Goal: Task Accomplishment & Management: Manage account settings

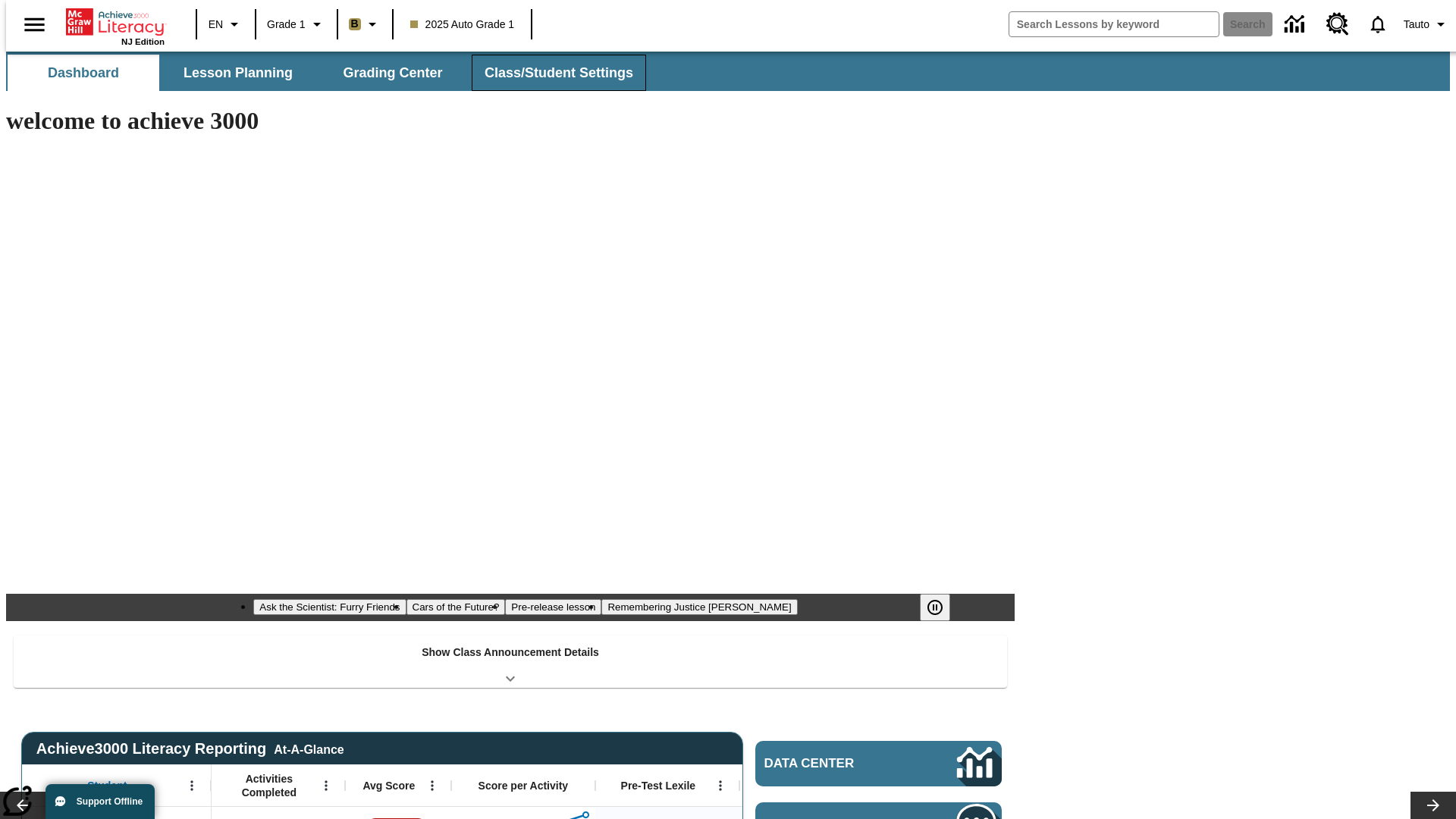
click at [550, 73] on button "Class/Student Settings" at bounding box center [559, 73] width 175 height 36
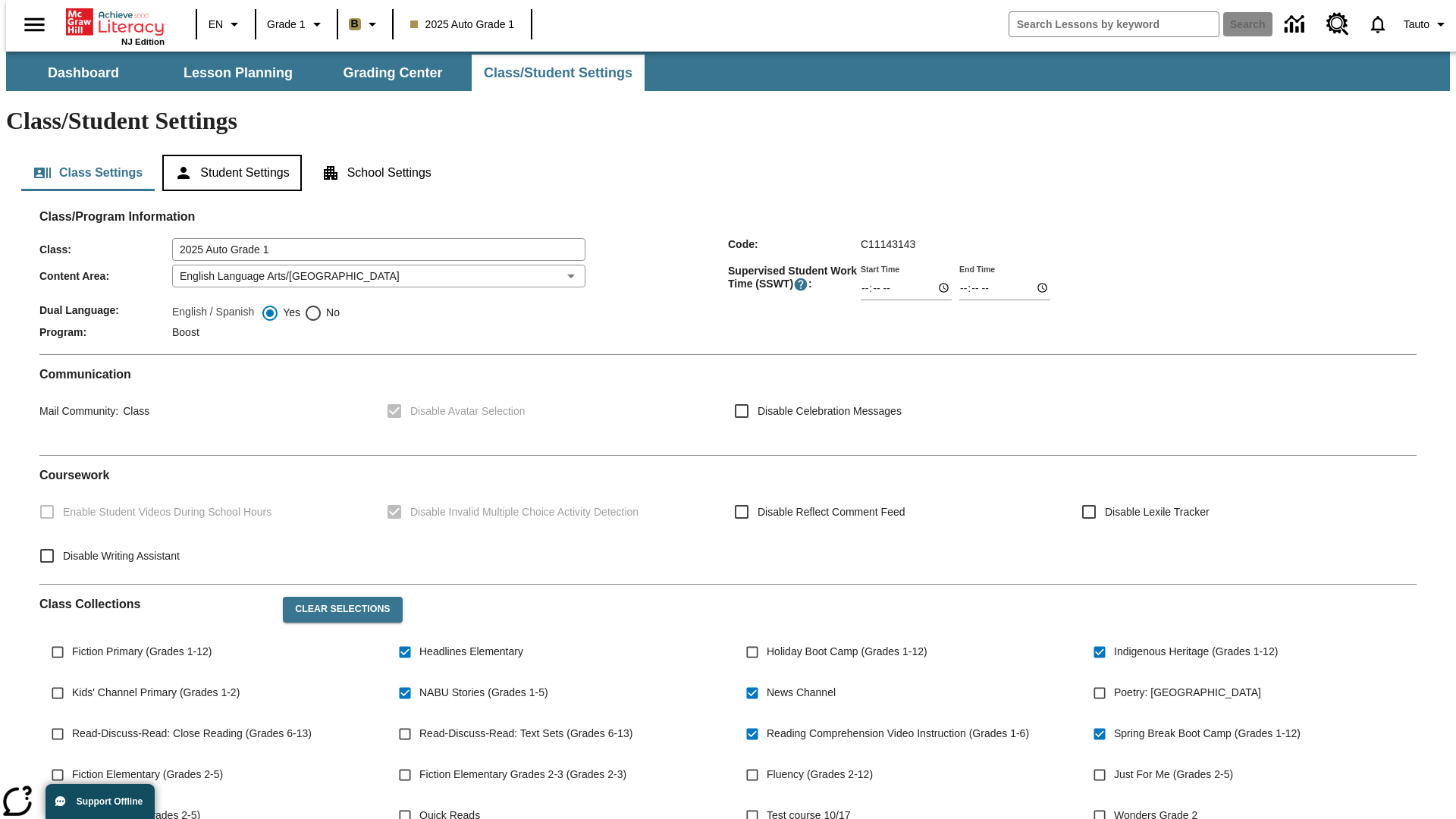
click at [228, 155] on button "Student Settings" at bounding box center [231, 173] width 139 height 36
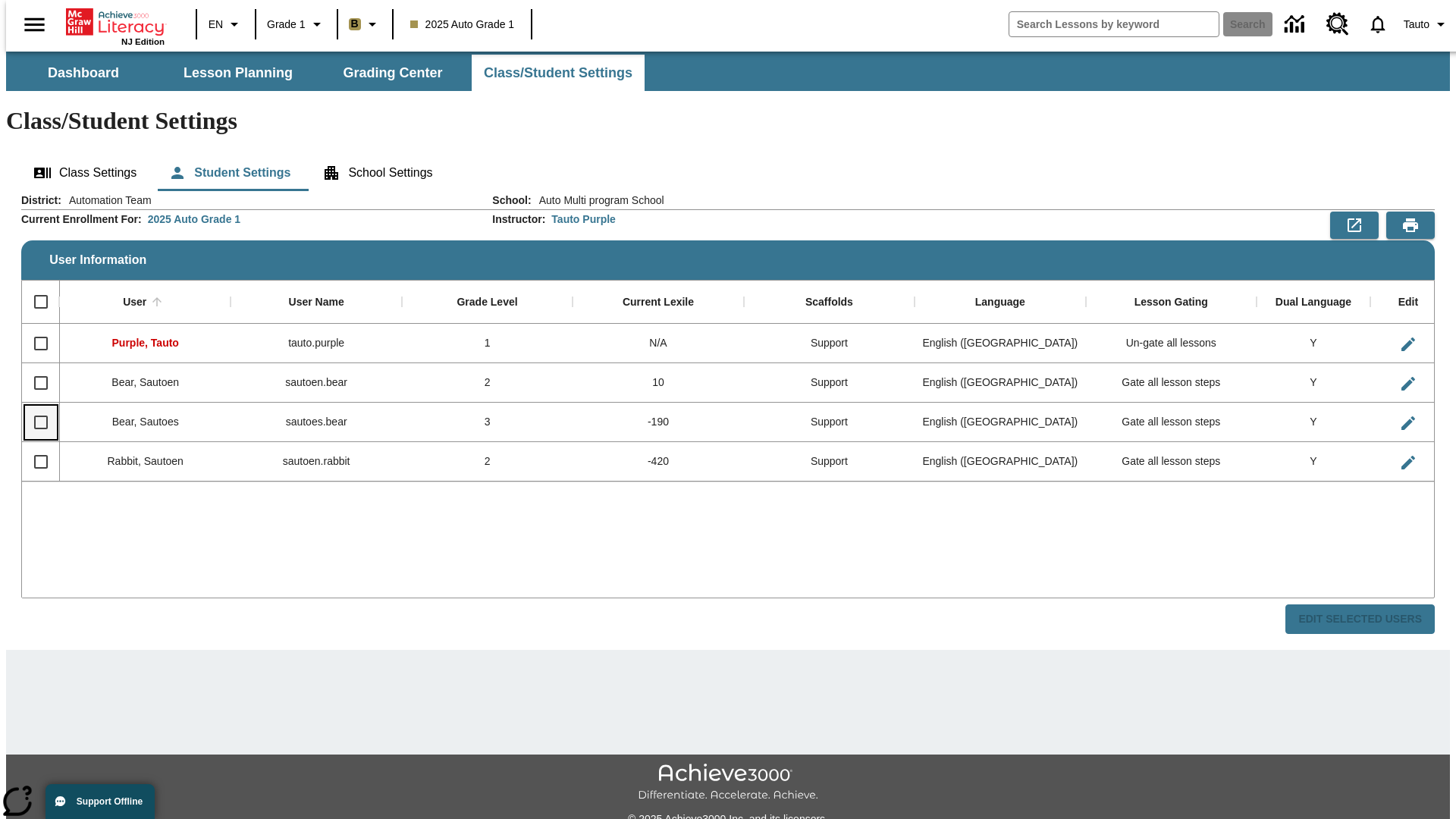
click at [34, 407] on input "Select row" at bounding box center [41, 422] width 32 height 32
checkbox input "true"
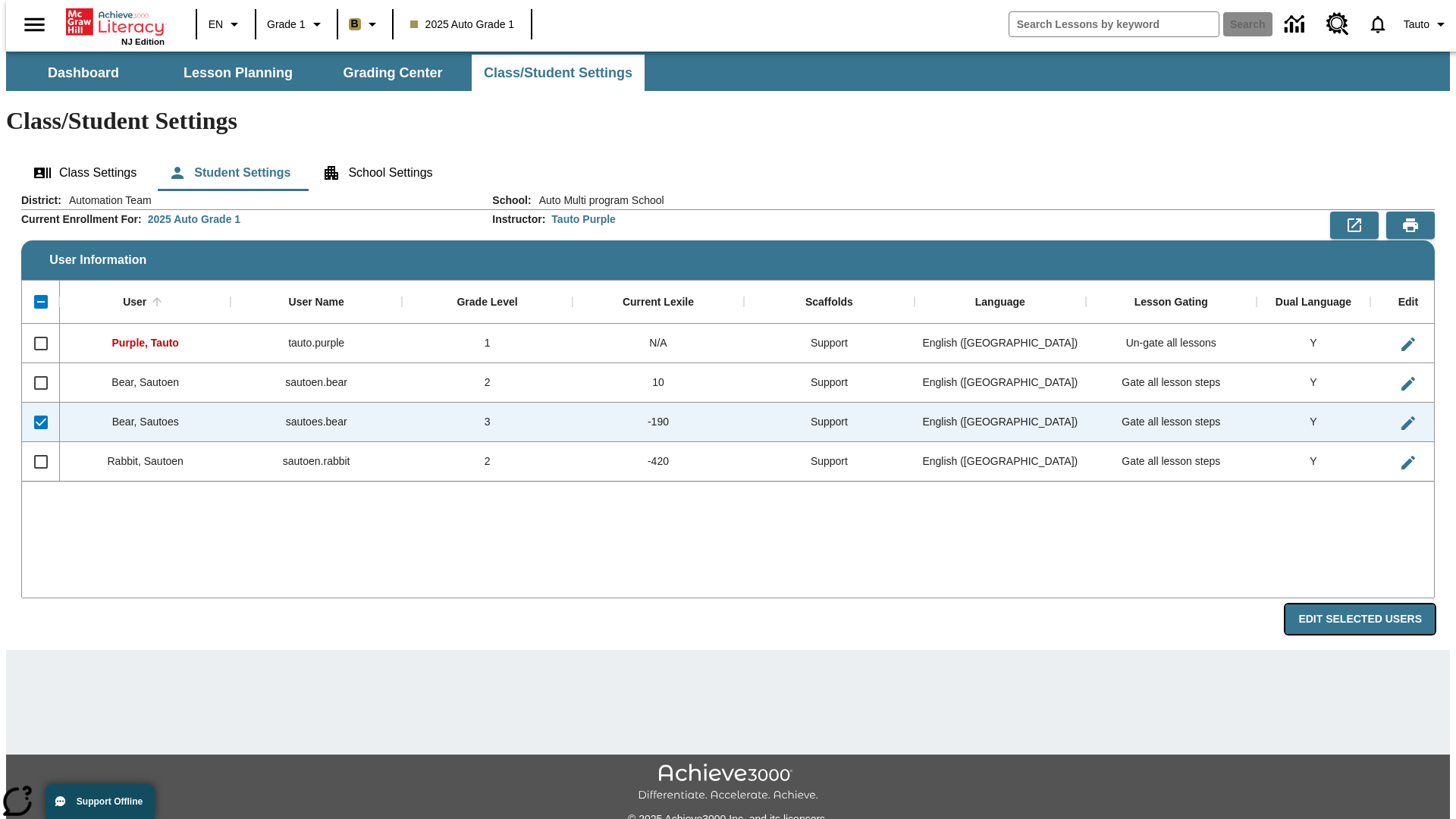
click at [1372, 604] on button "Edit Selected Users" at bounding box center [1360, 619] width 149 height 30
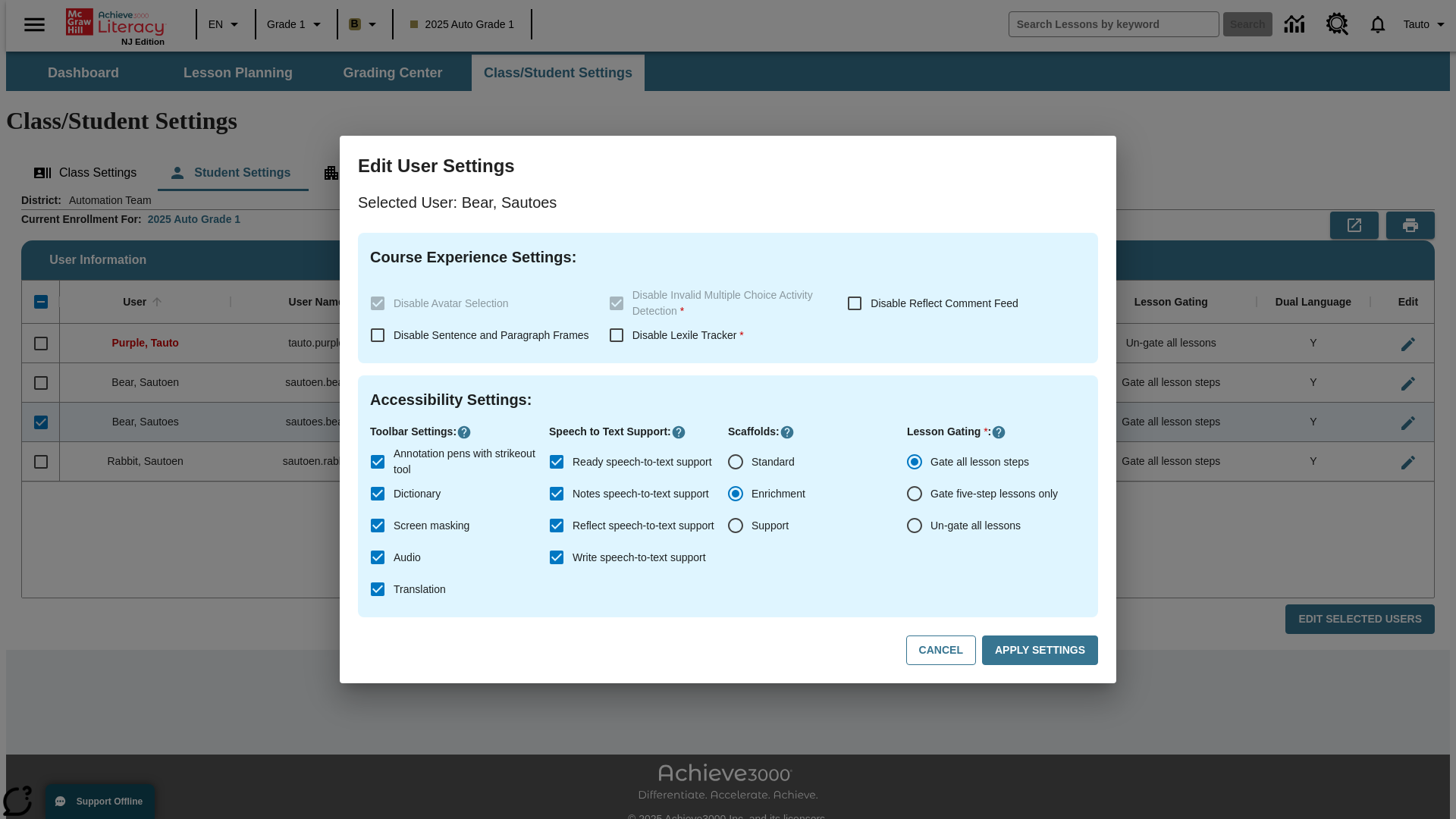
click at [915, 526] on input "Un-gate all lessons" at bounding box center [915, 525] width 32 height 32
radio input "true"
click at [1043, 650] on button "Apply Settings" at bounding box center [1039, 650] width 116 height 30
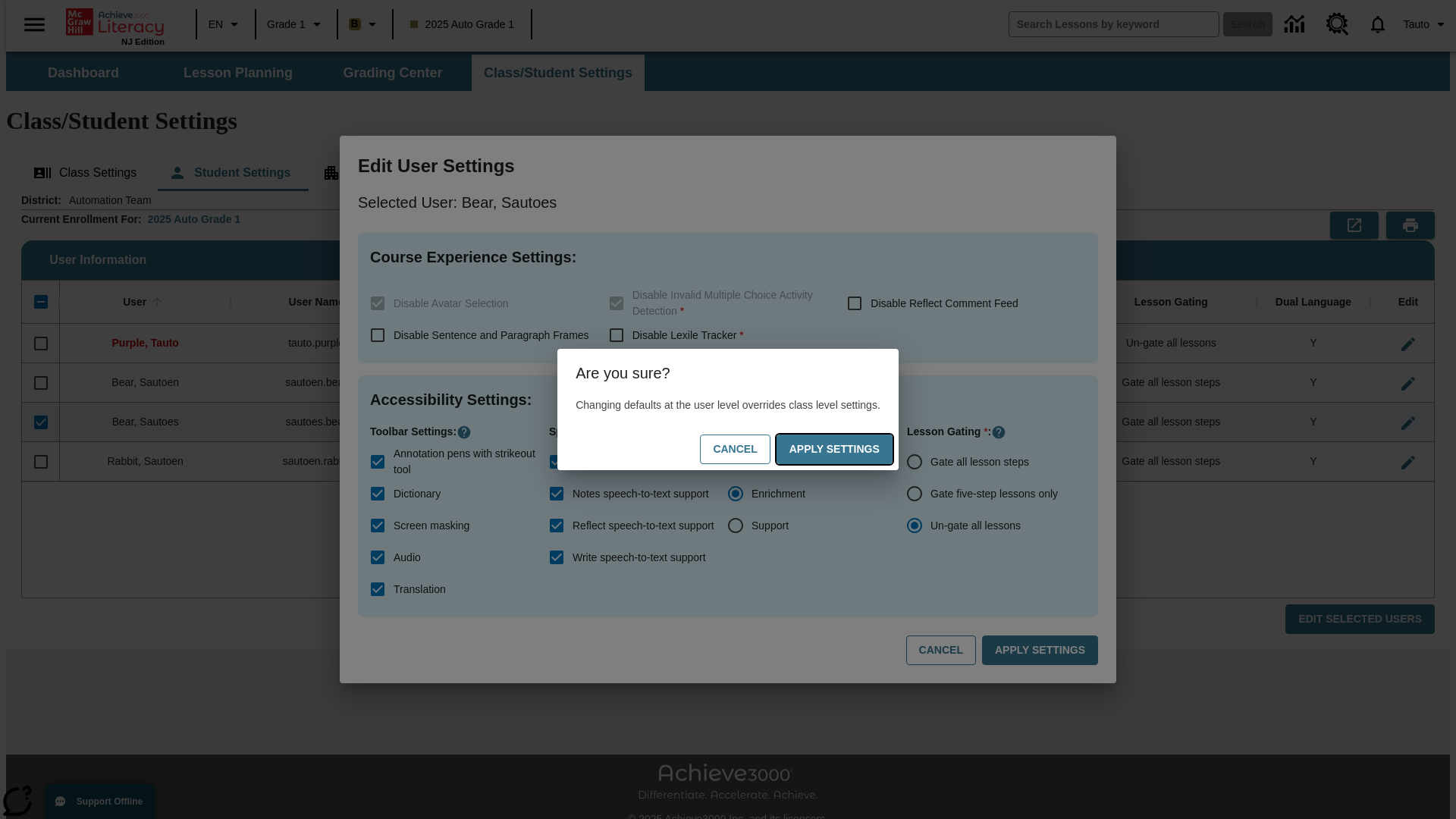
click at [850, 448] on button "Apply Settings" at bounding box center [834, 449] width 116 height 30
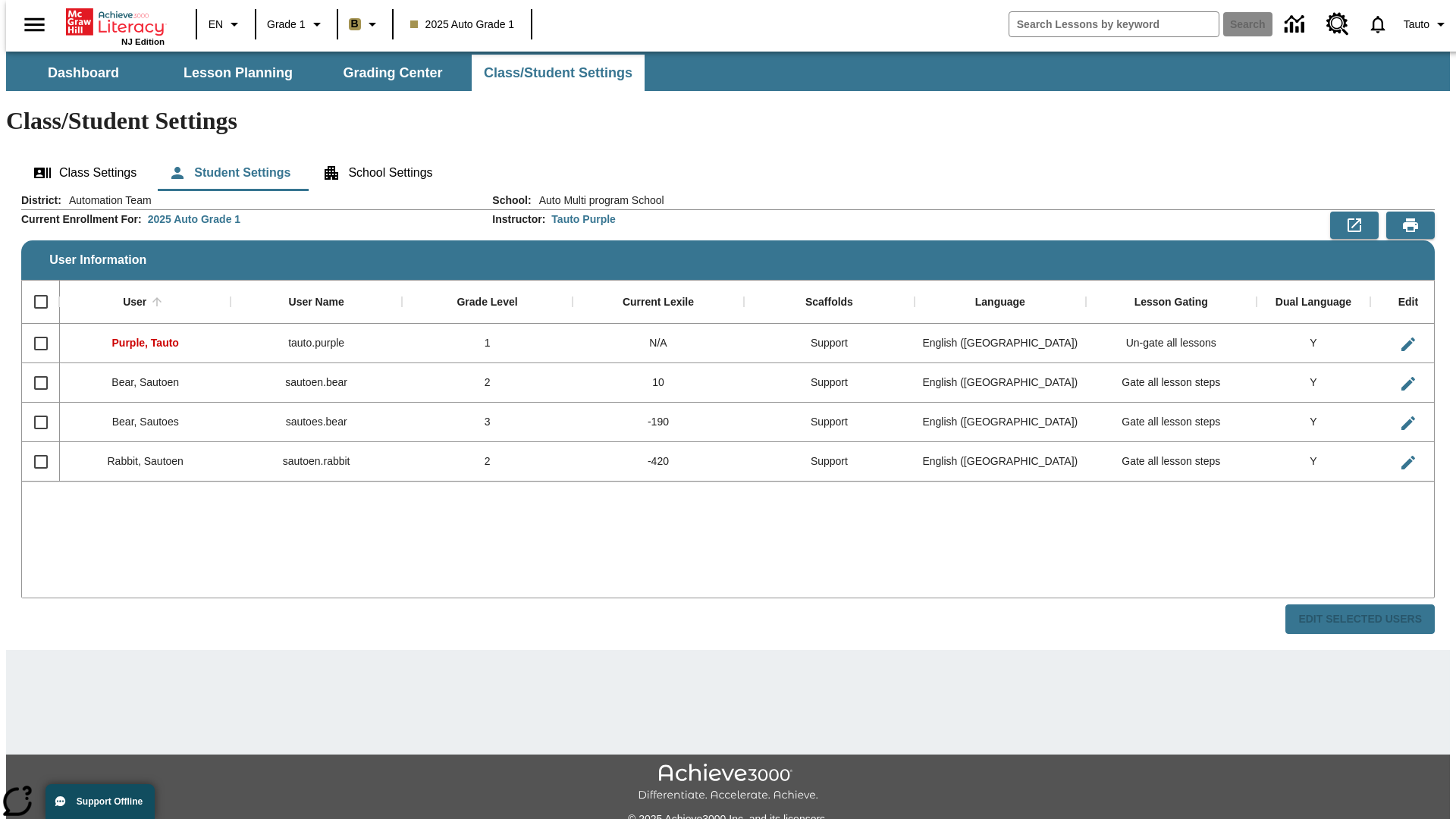
checkbox input "false"
click at [34, 407] on input "Select row" at bounding box center [41, 422] width 32 height 32
checkbox input "true"
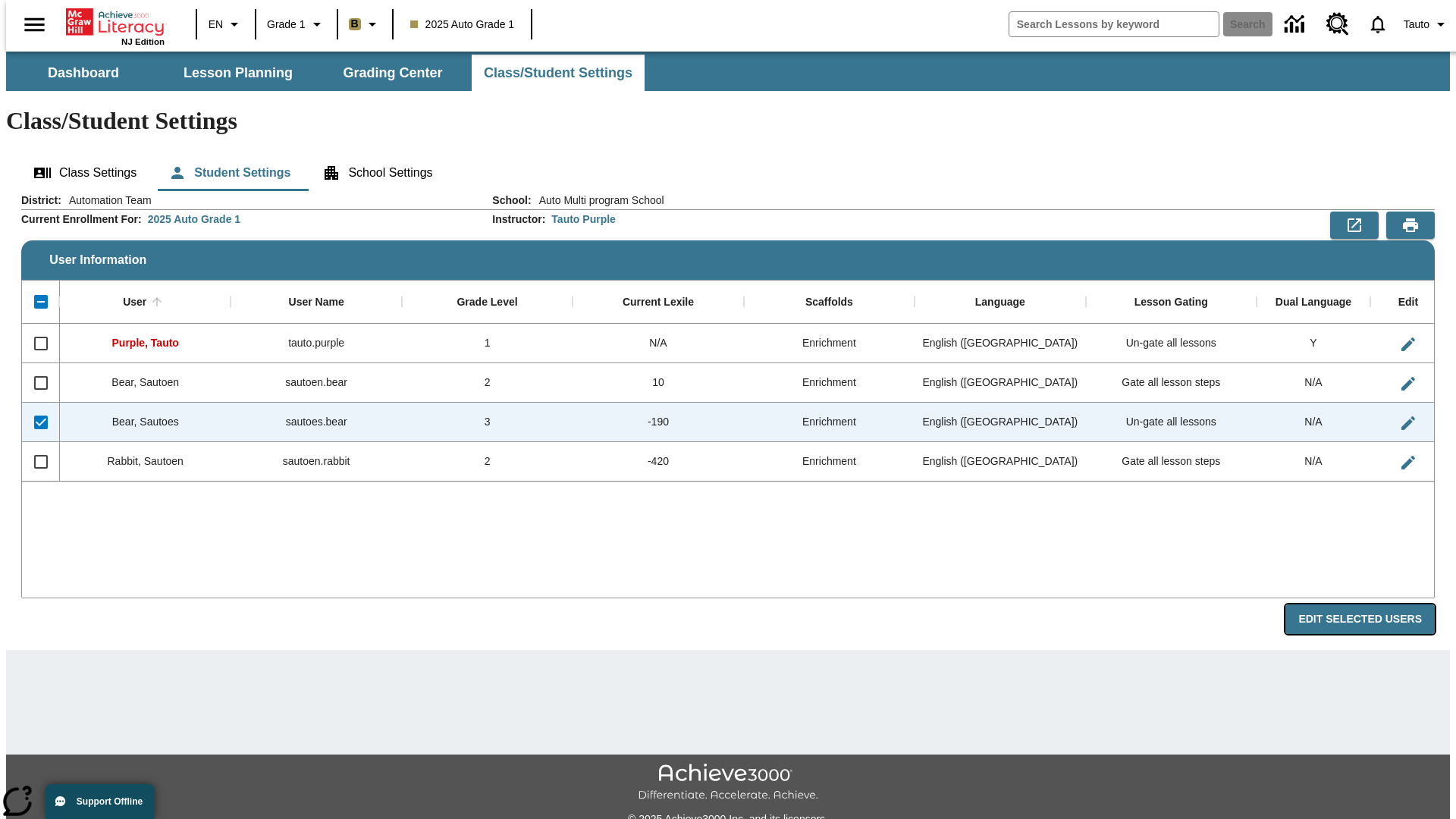
click at [1372, 604] on button "Edit Selected Users" at bounding box center [1360, 619] width 149 height 30
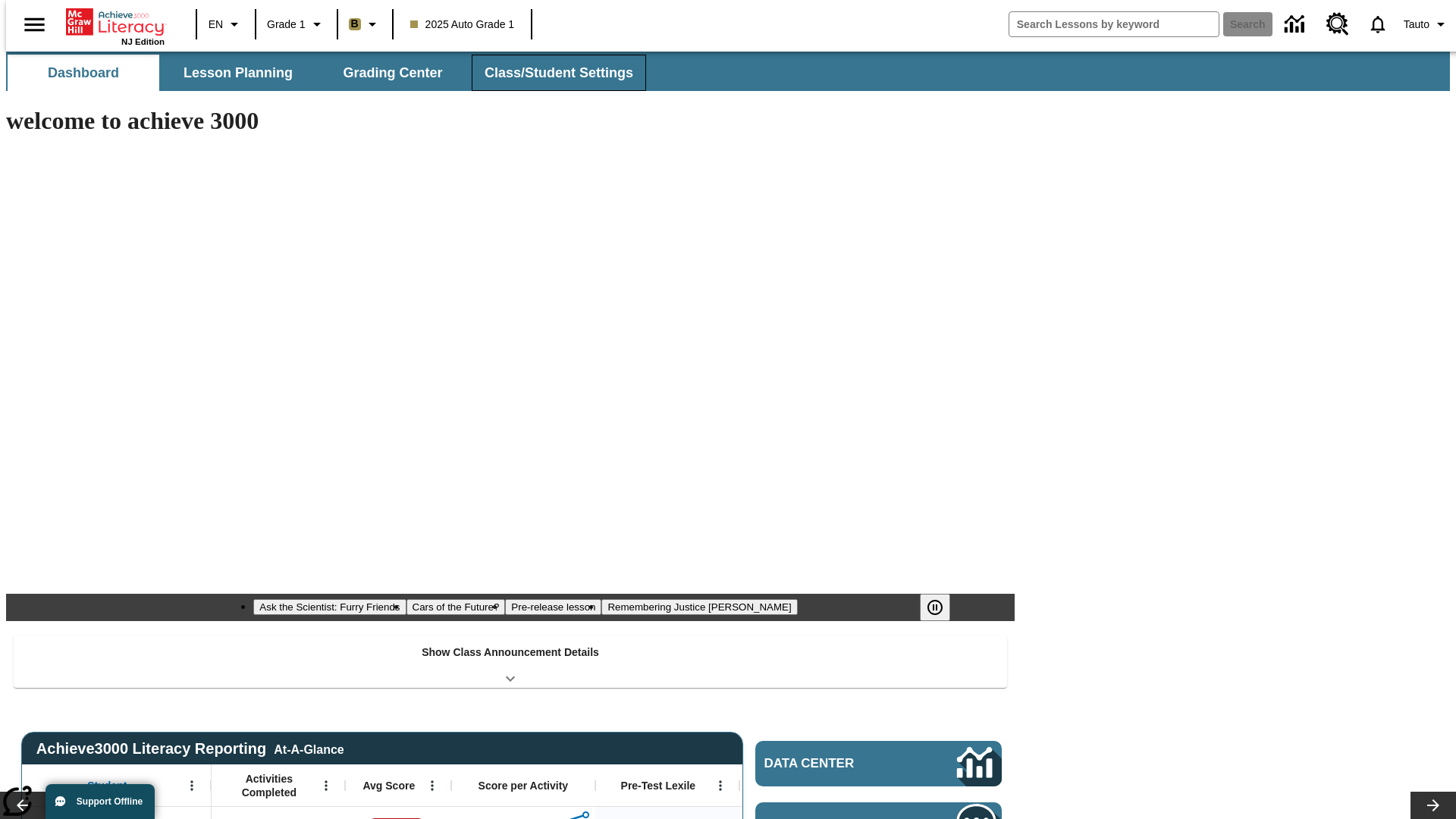
click at [550, 73] on button "Class/Student Settings" at bounding box center [559, 73] width 175 height 36
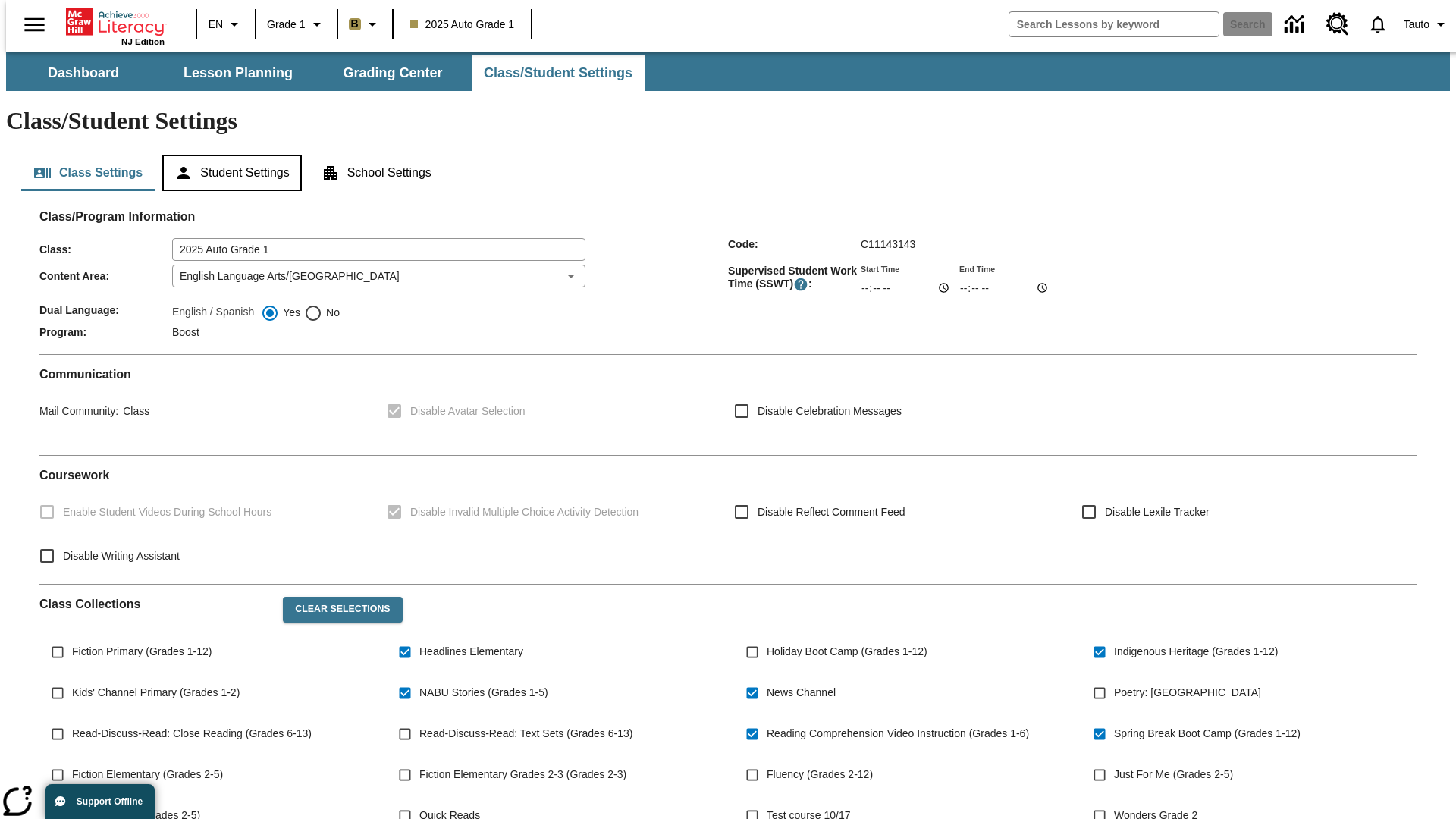
click at [228, 155] on button "Student Settings" at bounding box center [231, 173] width 139 height 36
